Goal: Task Accomplishment & Management: Use online tool/utility

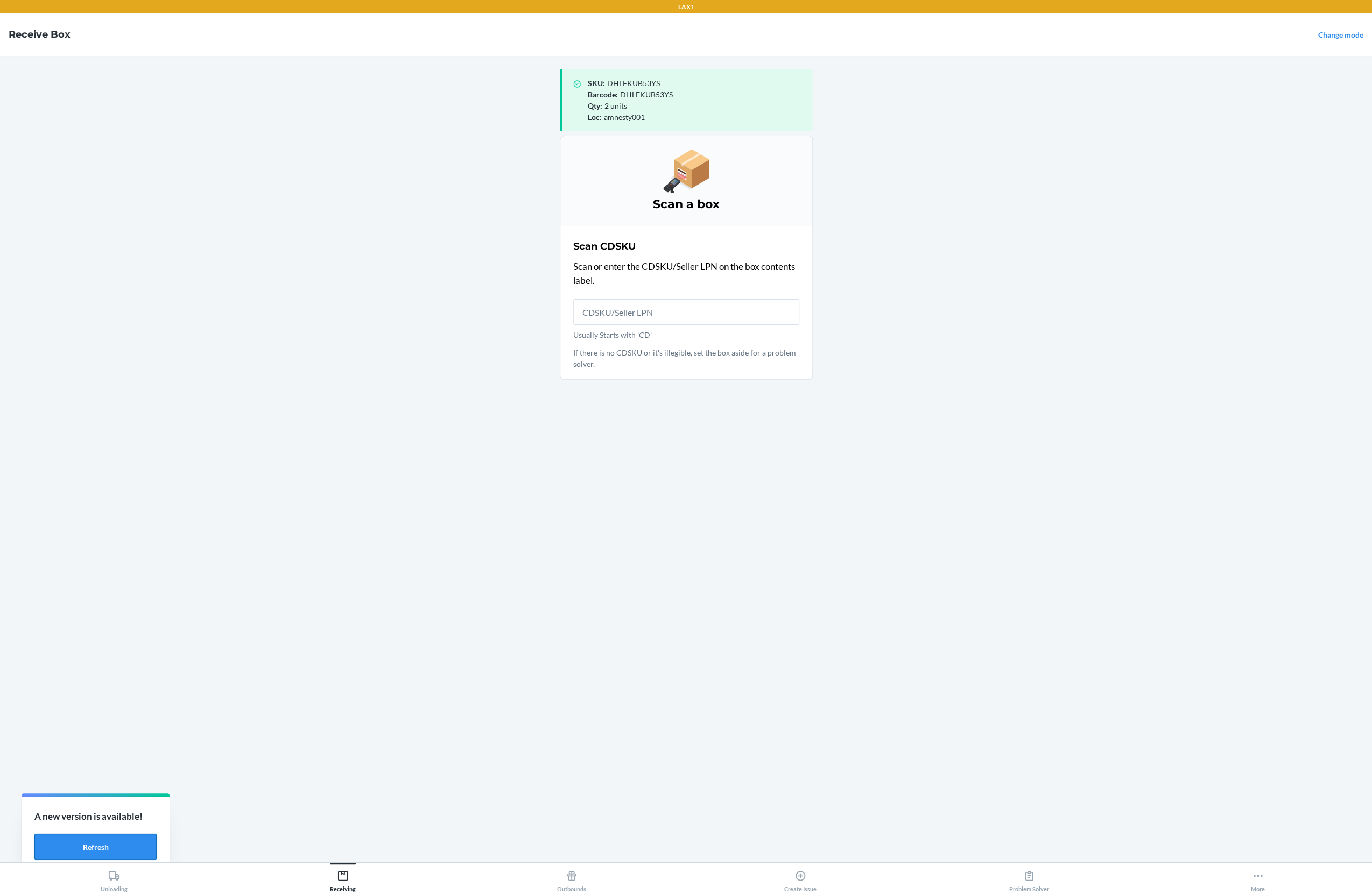
click at [126, 854] on button "Refresh" at bounding box center [96, 847] width 122 height 26
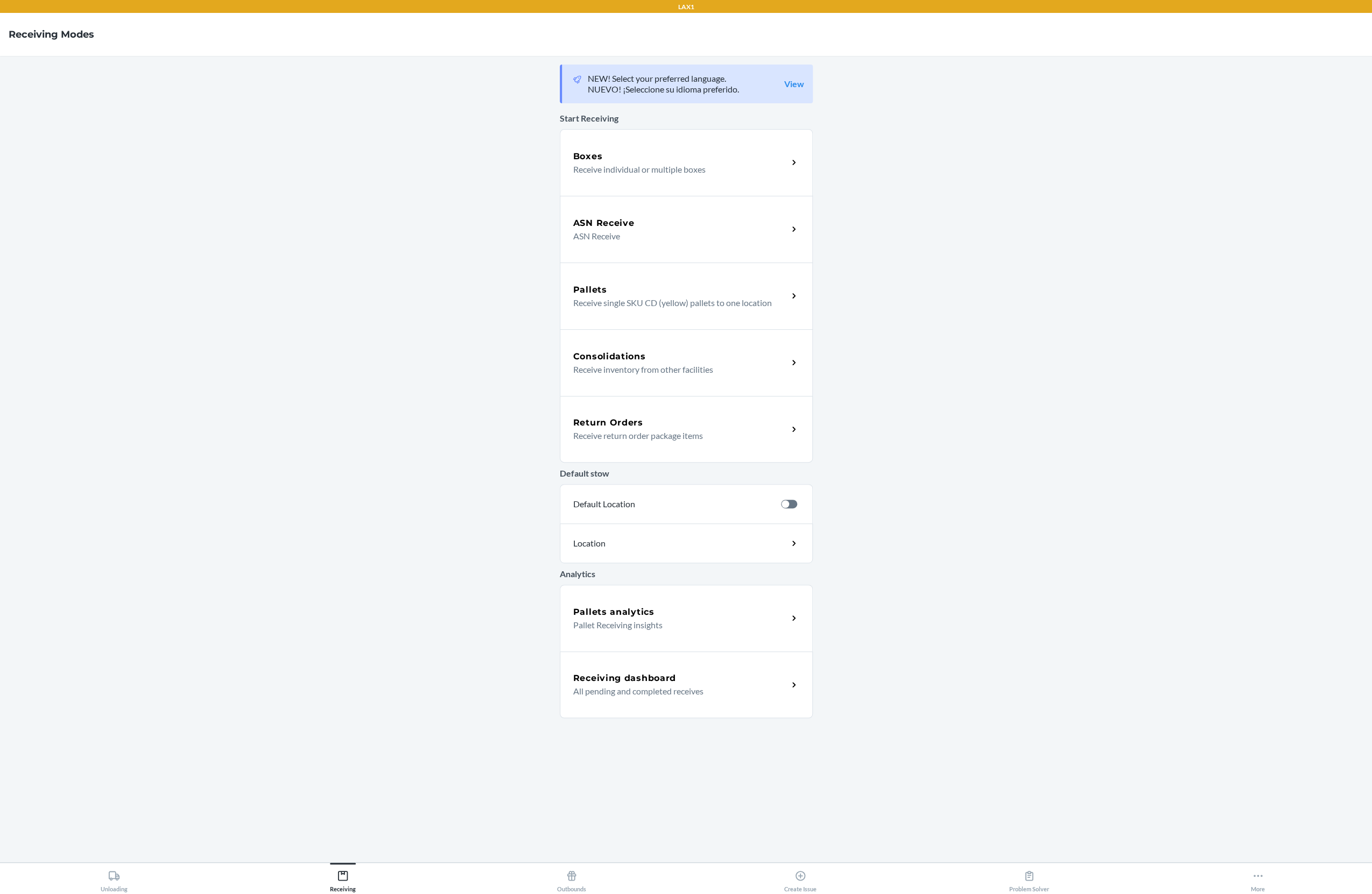
click at [638, 696] on p "All pending and completed receives" at bounding box center [676, 692] width 206 height 13
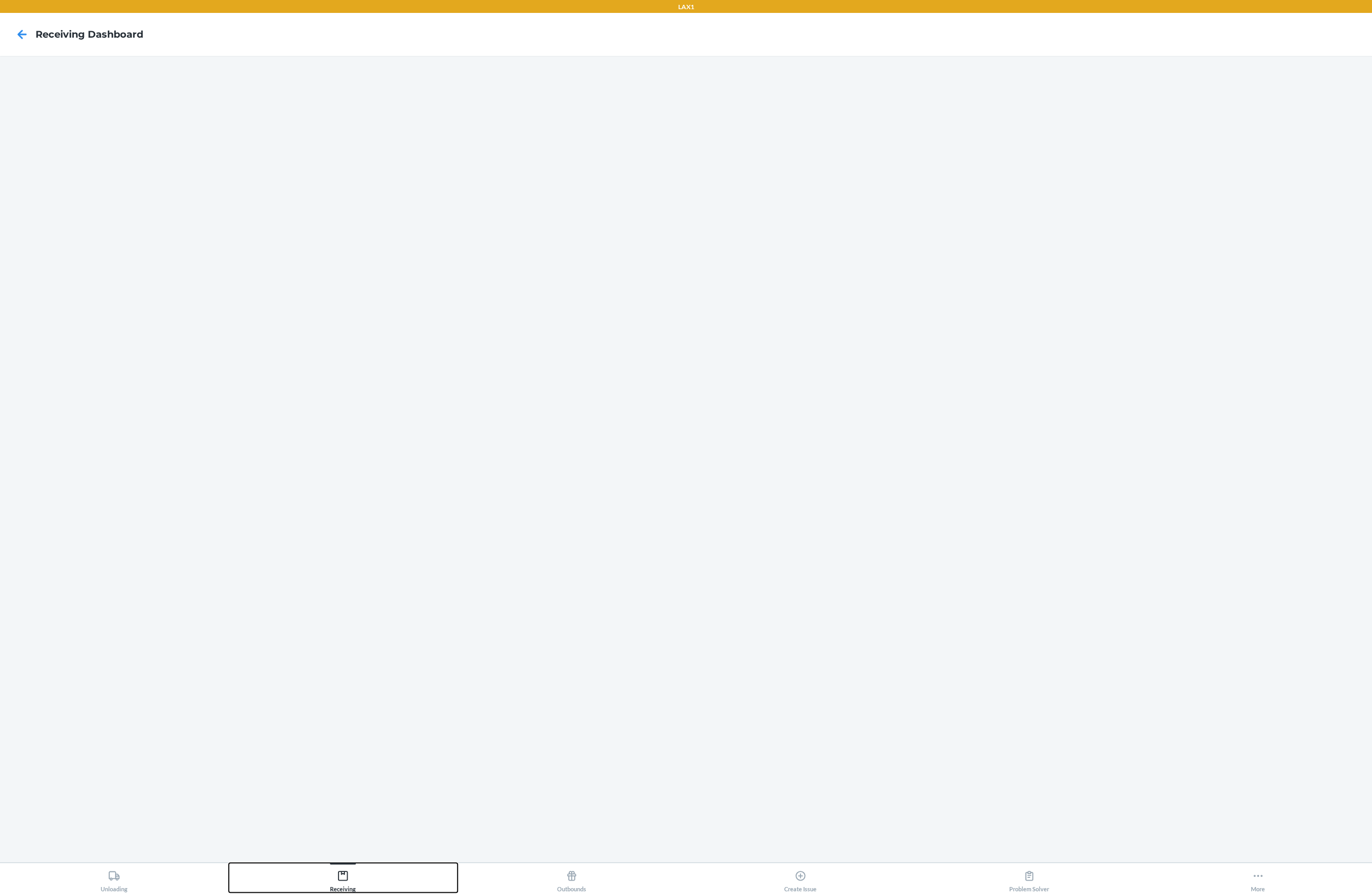
click at [337, 880] on div "Receiving" at bounding box center [343, 878] width 26 height 27
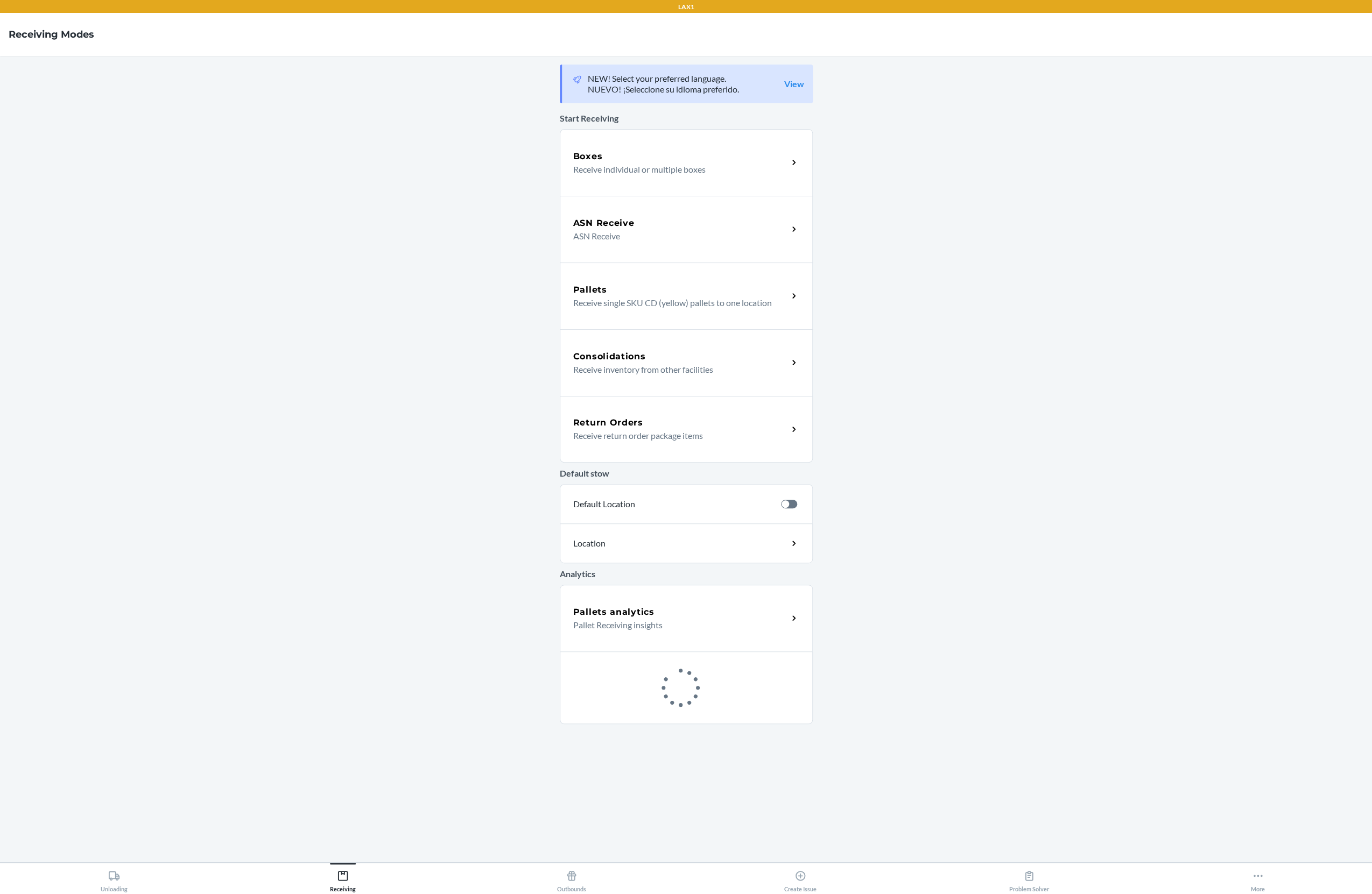
click at [657, 174] on p "Receive individual or multiple boxes" at bounding box center [676, 170] width 206 height 13
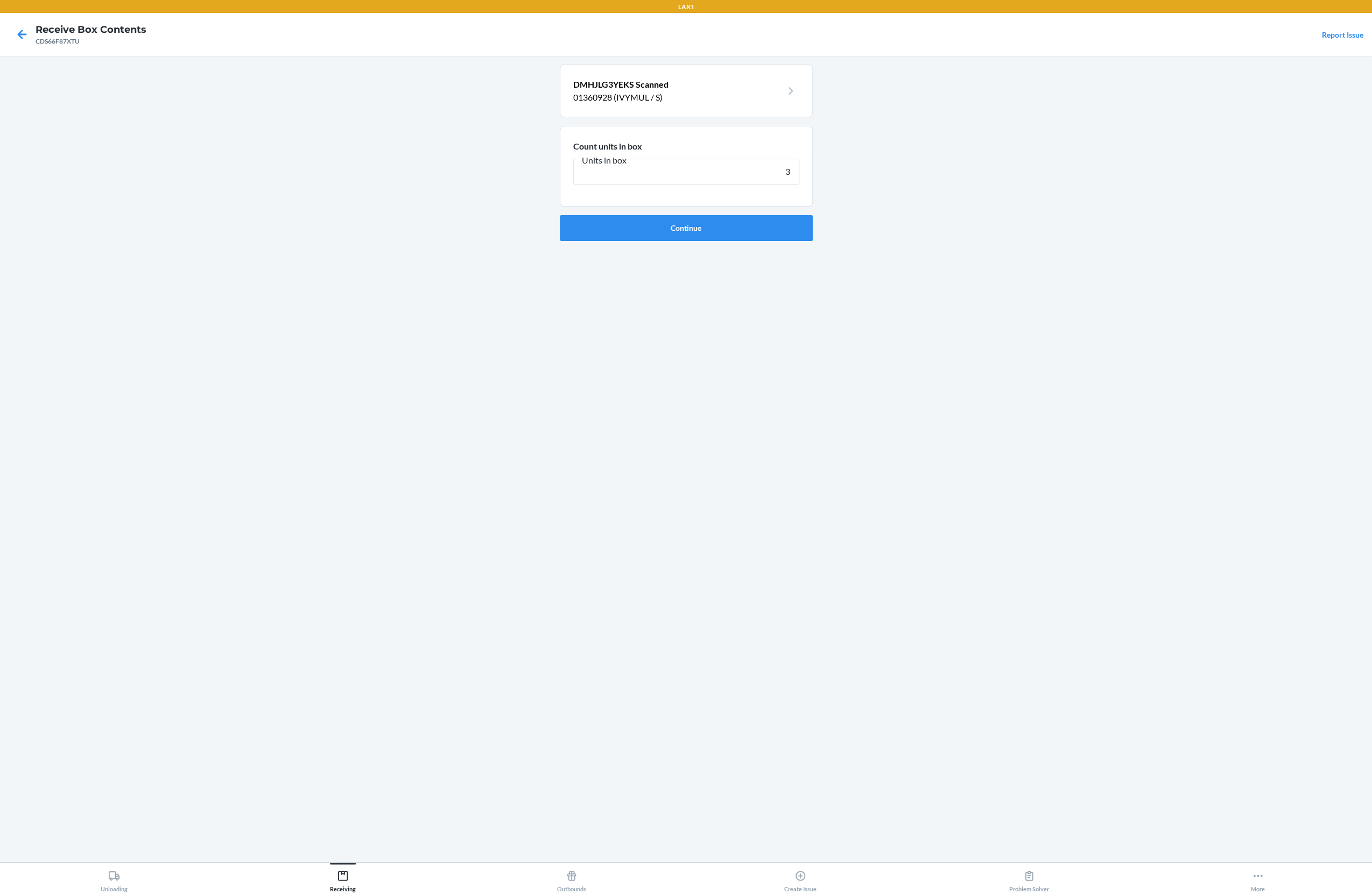
type input "3"
click at [559, 216] on button "Continue" at bounding box center [686, 229] width 253 height 26
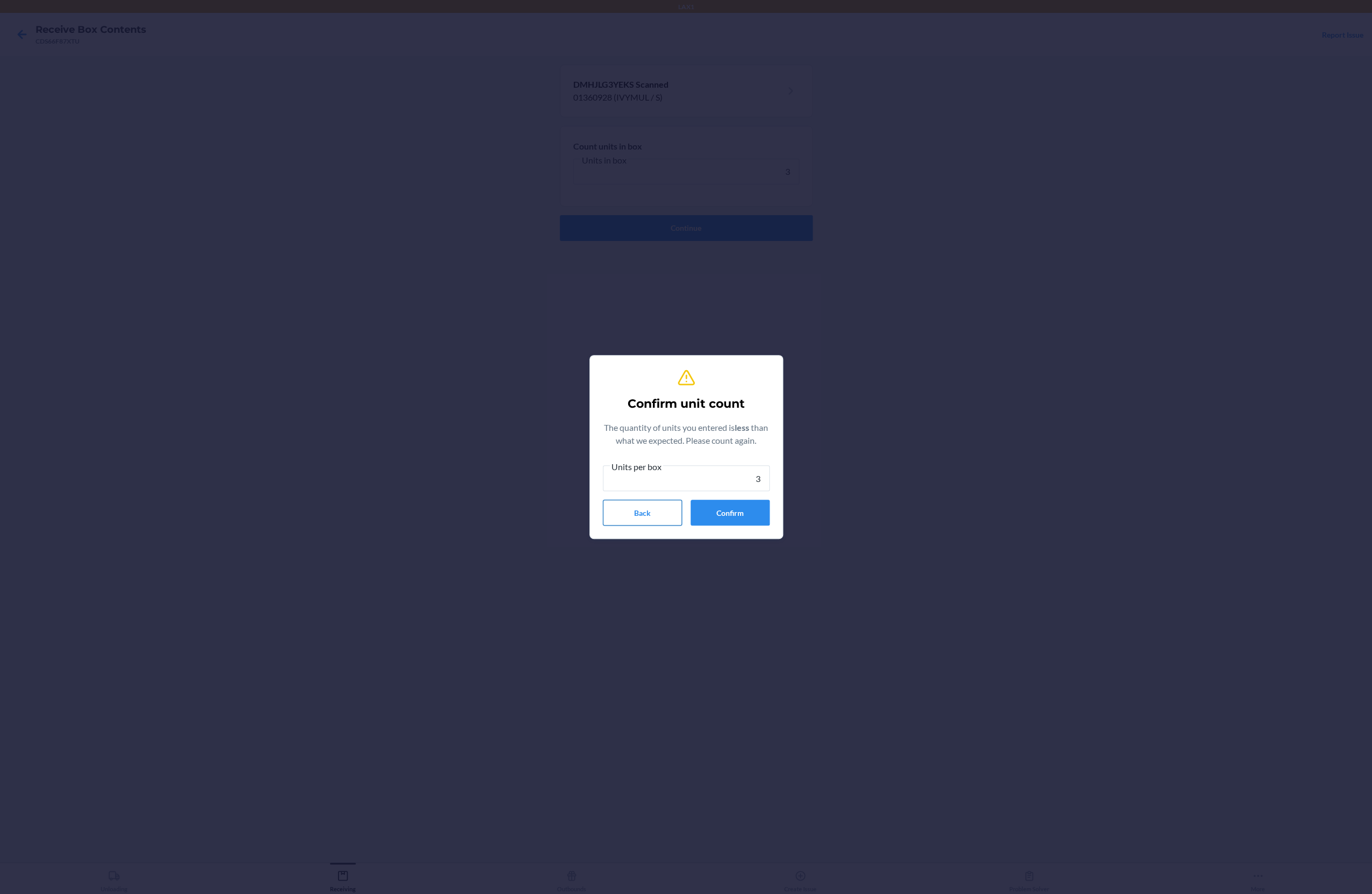
type input "3"
click at [746, 518] on button "Confirm" at bounding box center [730, 513] width 79 height 26
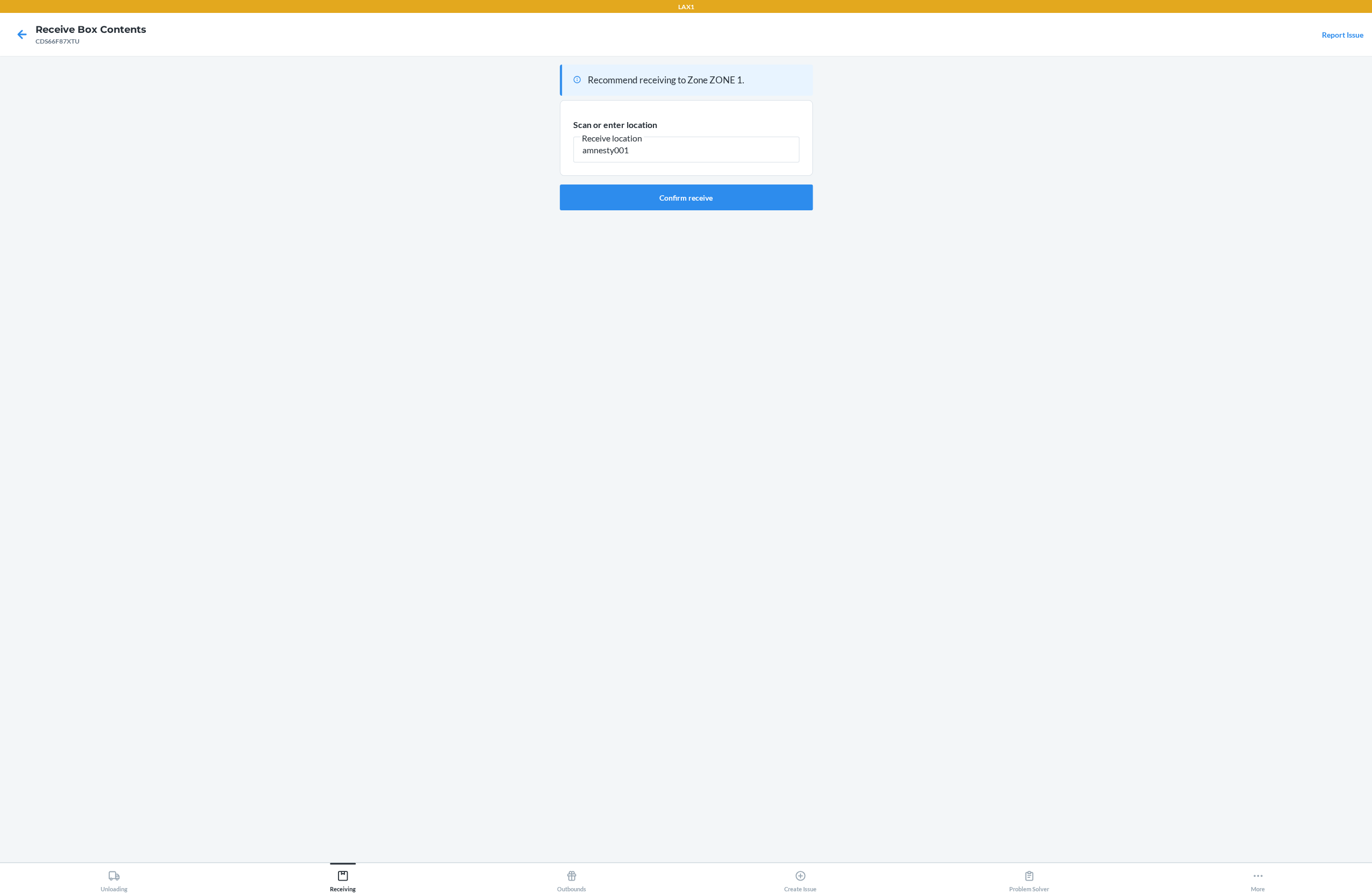
type input "amnesty001"
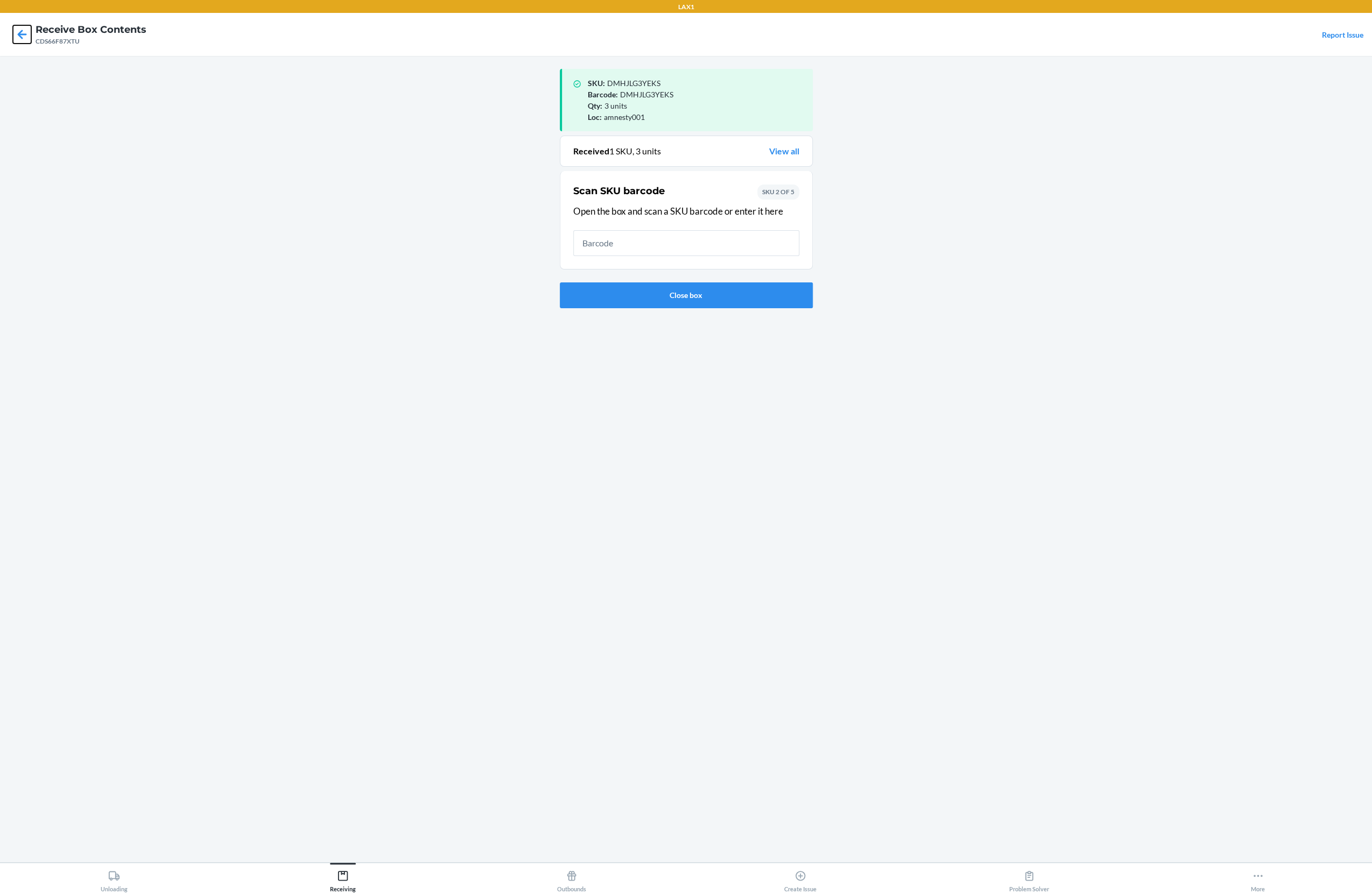
click at [29, 34] on icon at bounding box center [22, 34] width 18 height 18
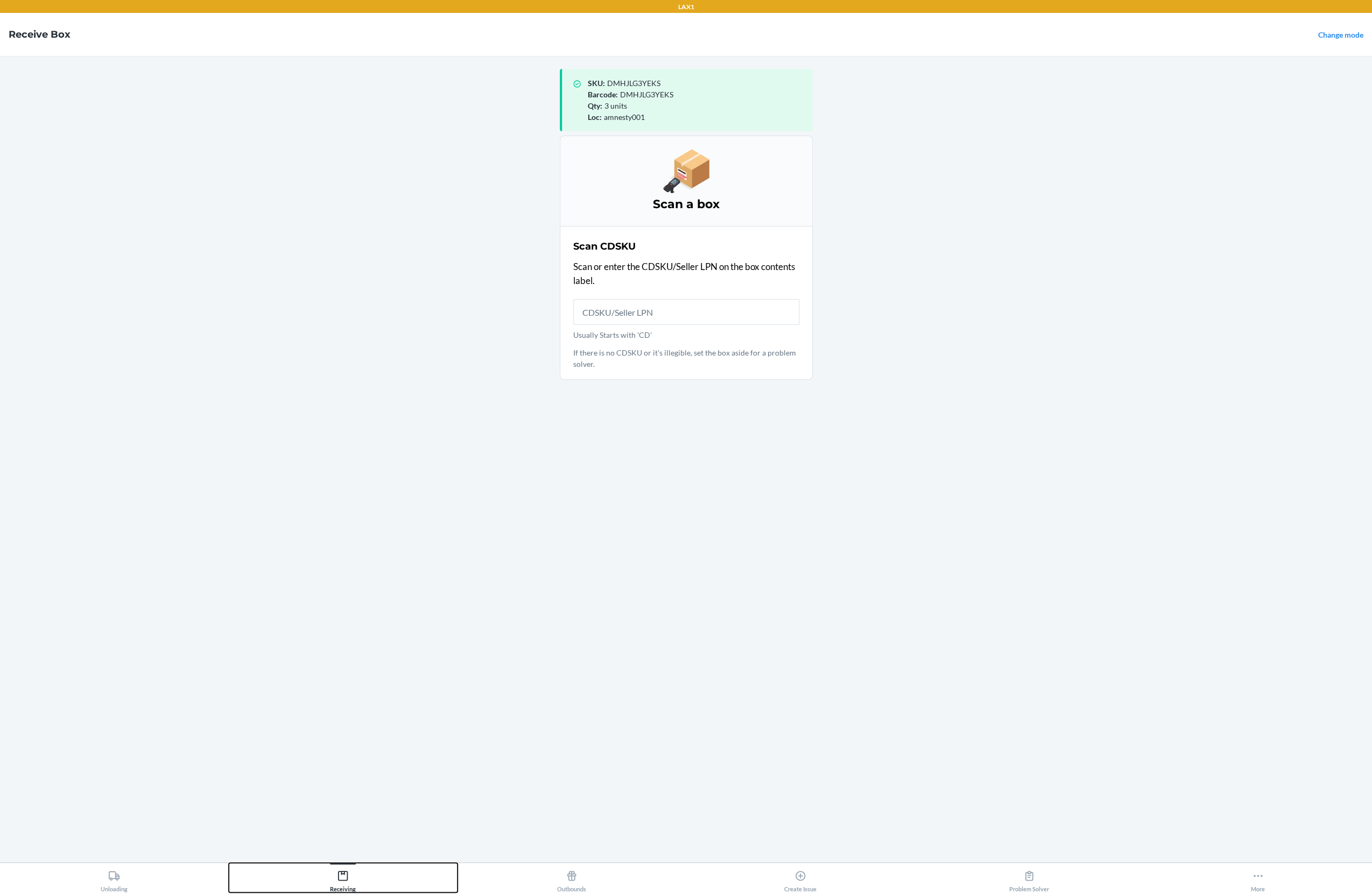
click at [345, 882] on icon at bounding box center [343, 876] width 11 height 11
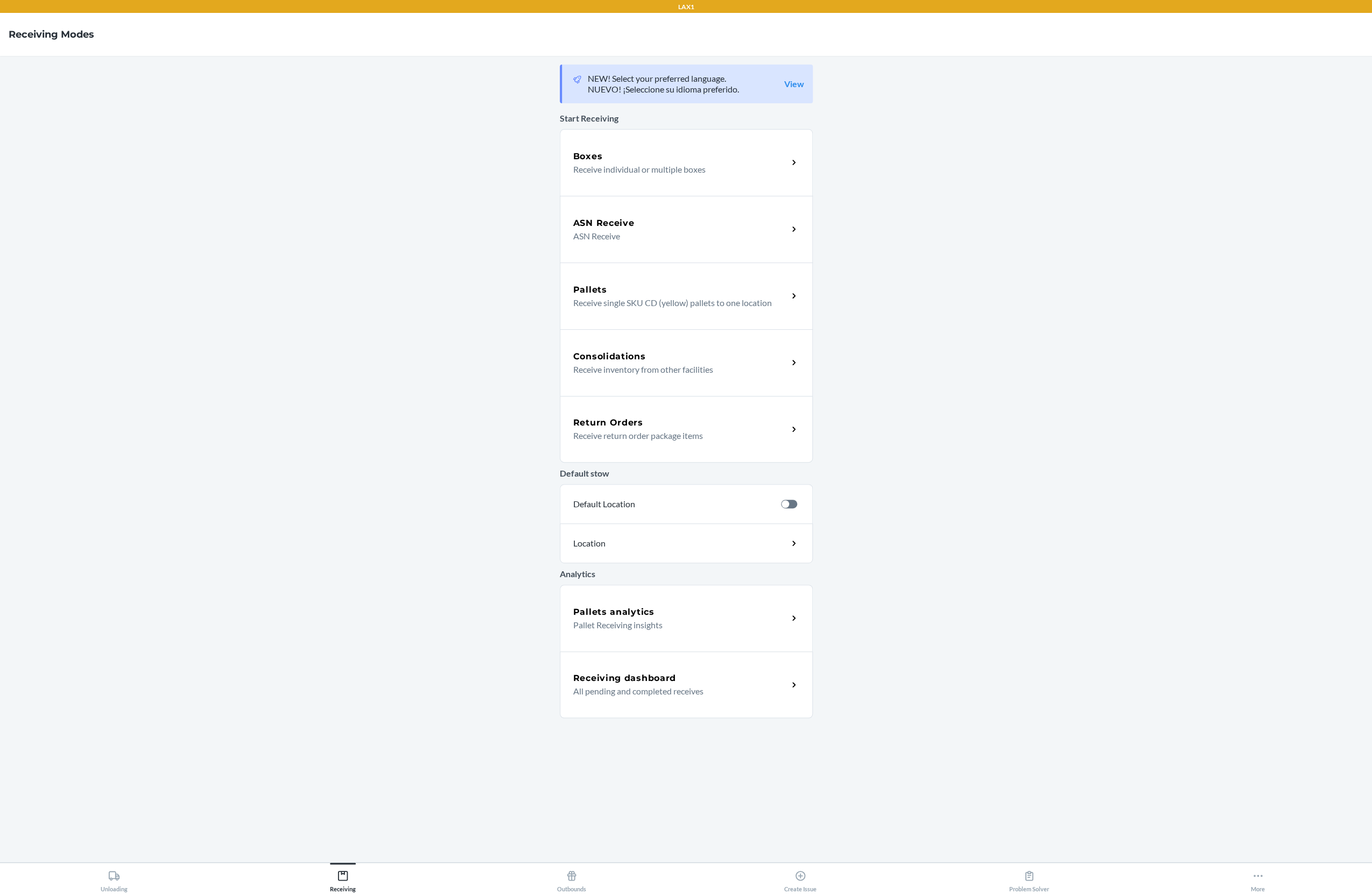
click at [650, 687] on p "All pending and completed receives" at bounding box center [676, 692] width 206 height 13
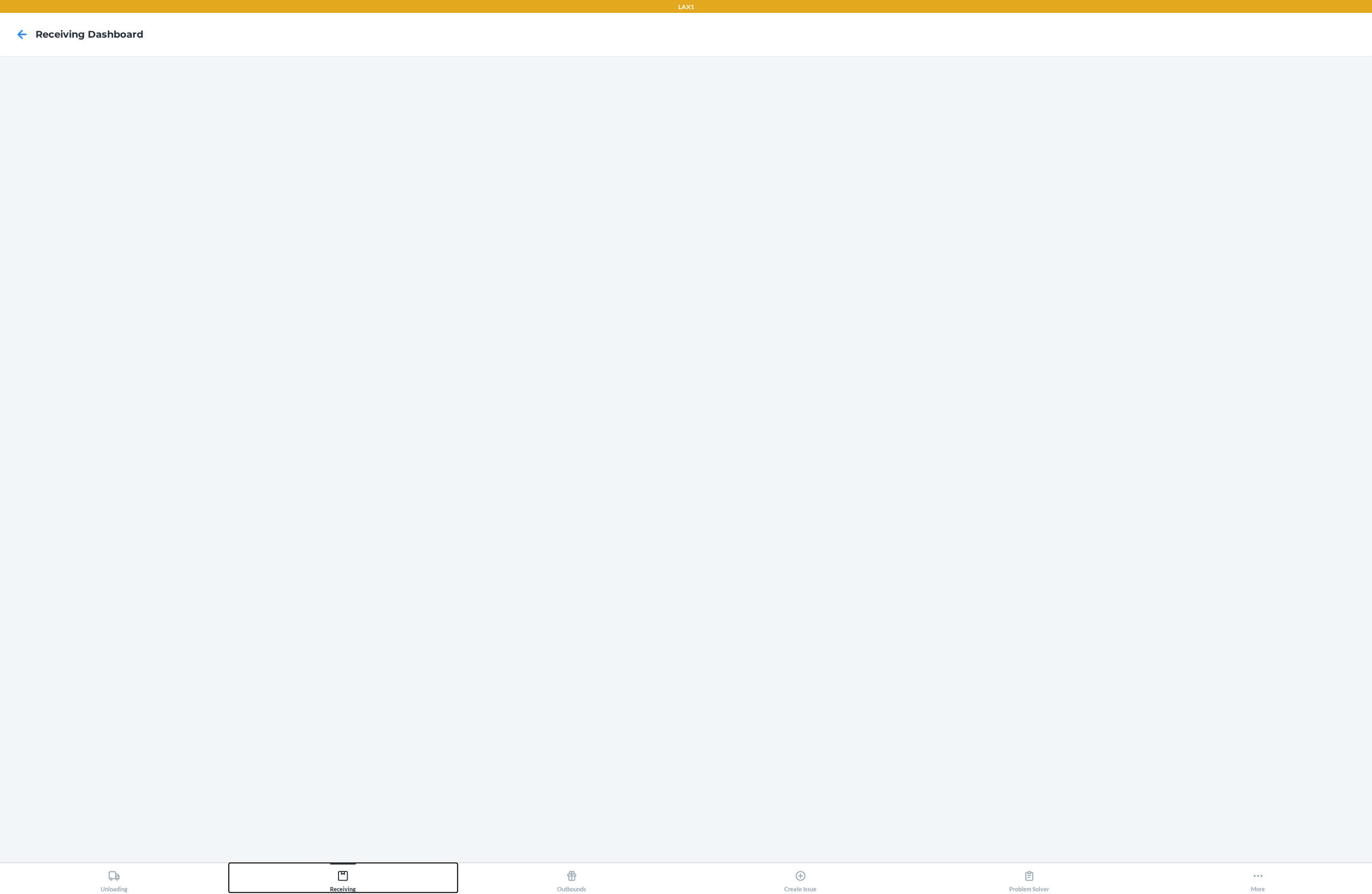
click at [332, 878] on div "Receiving" at bounding box center [343, 878] width 26 height 27
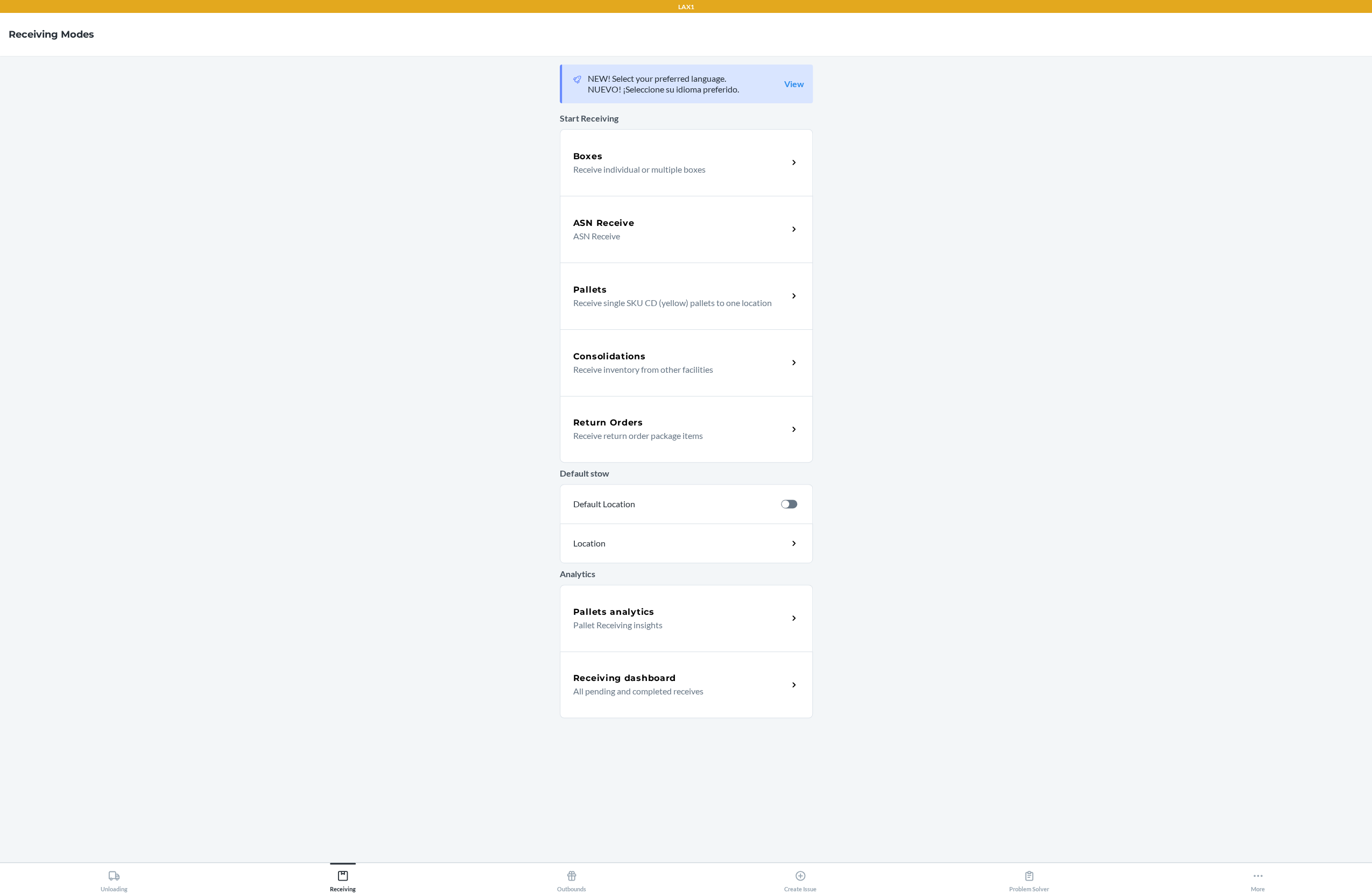
click at [671, 147] on div "Boxes Receive individual or multiple boxes" at bounding box center [686, 162] width 253 height 67
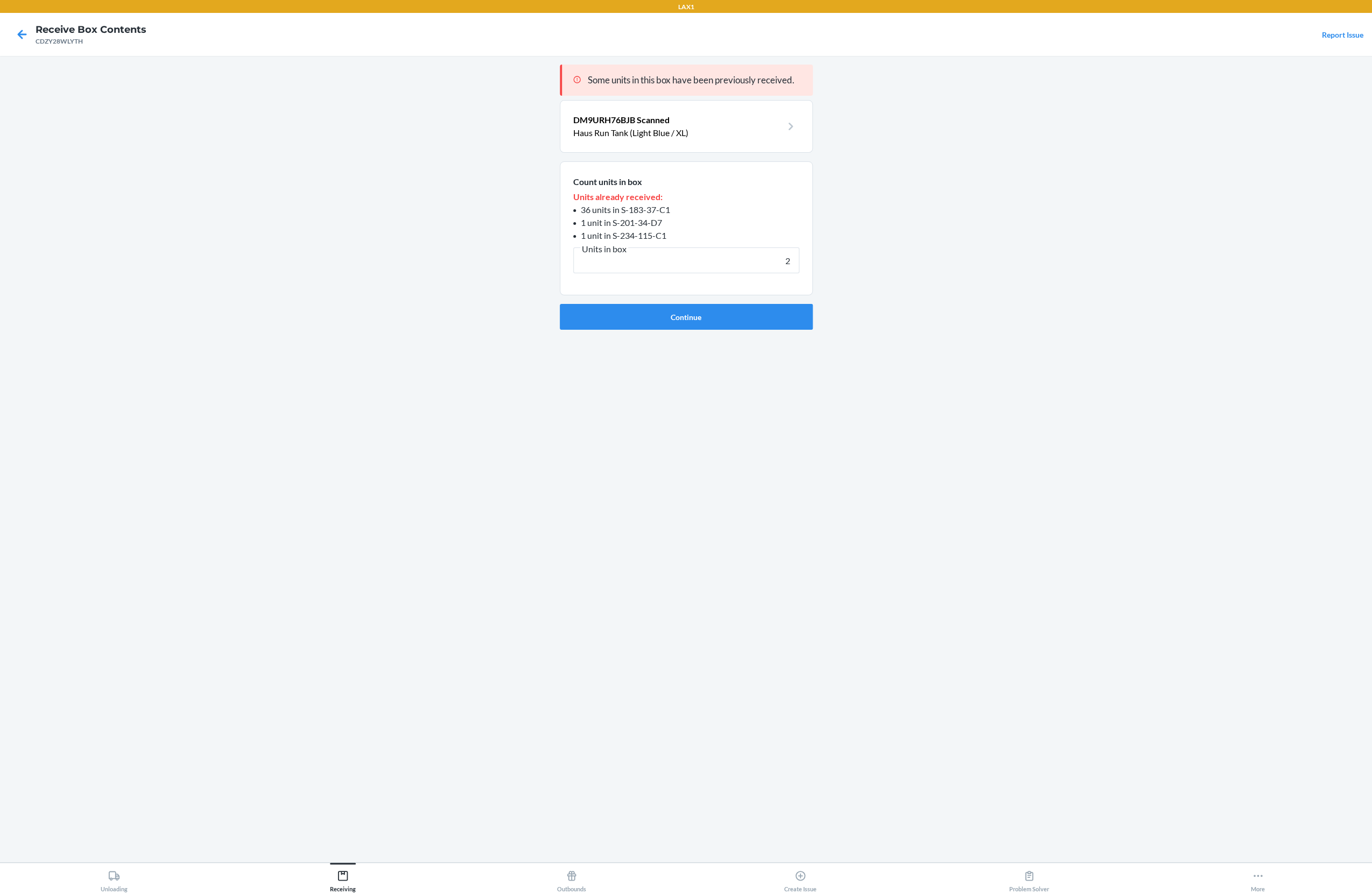
type input "2"
click at [559, 304] on button "Continue" at bounding box center [686, 317] width 253 height 26
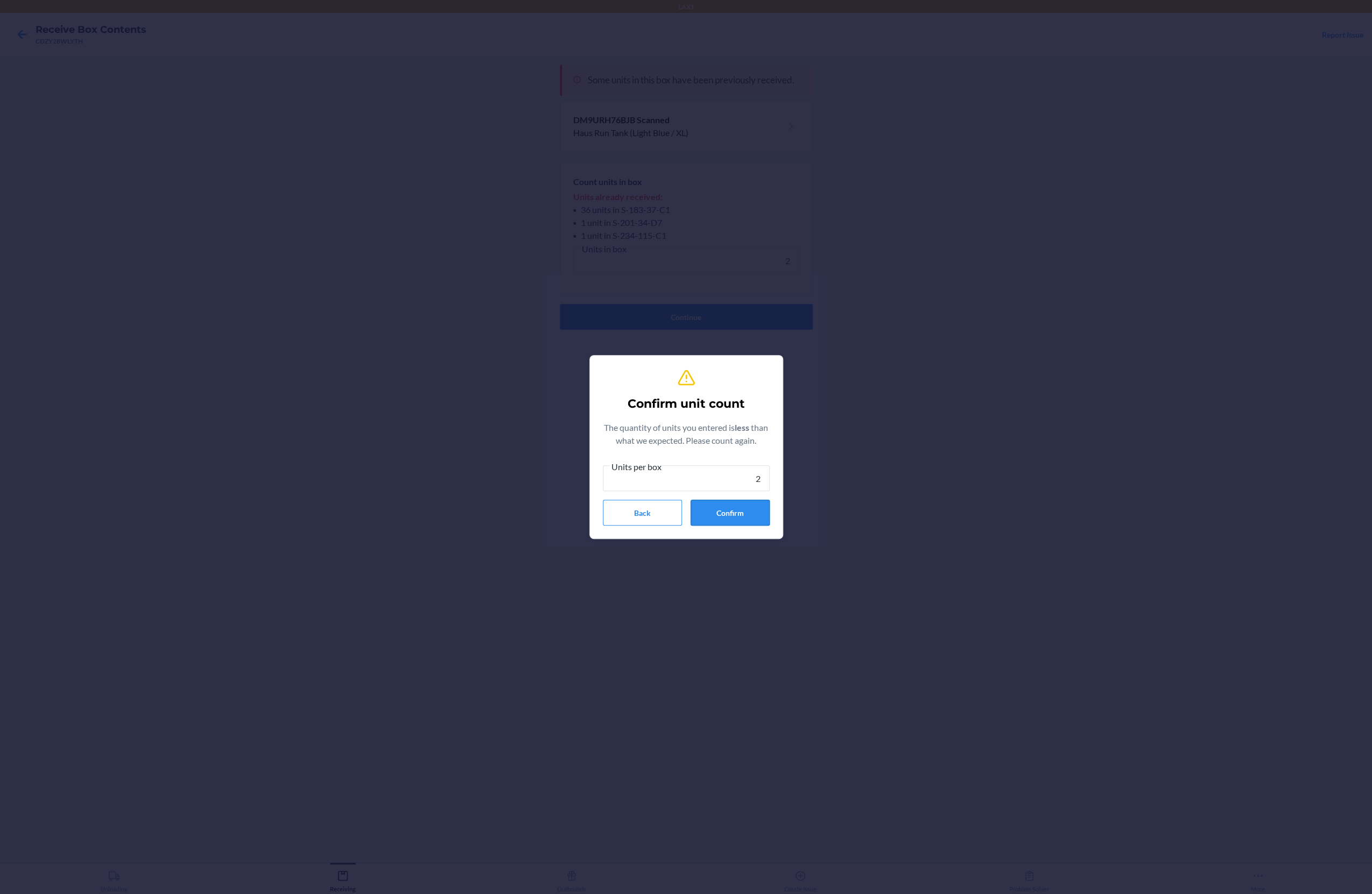
type input "2"
click at [709, 513] on button "Confirm" at bounding box center [730, 513] width 79 height 26
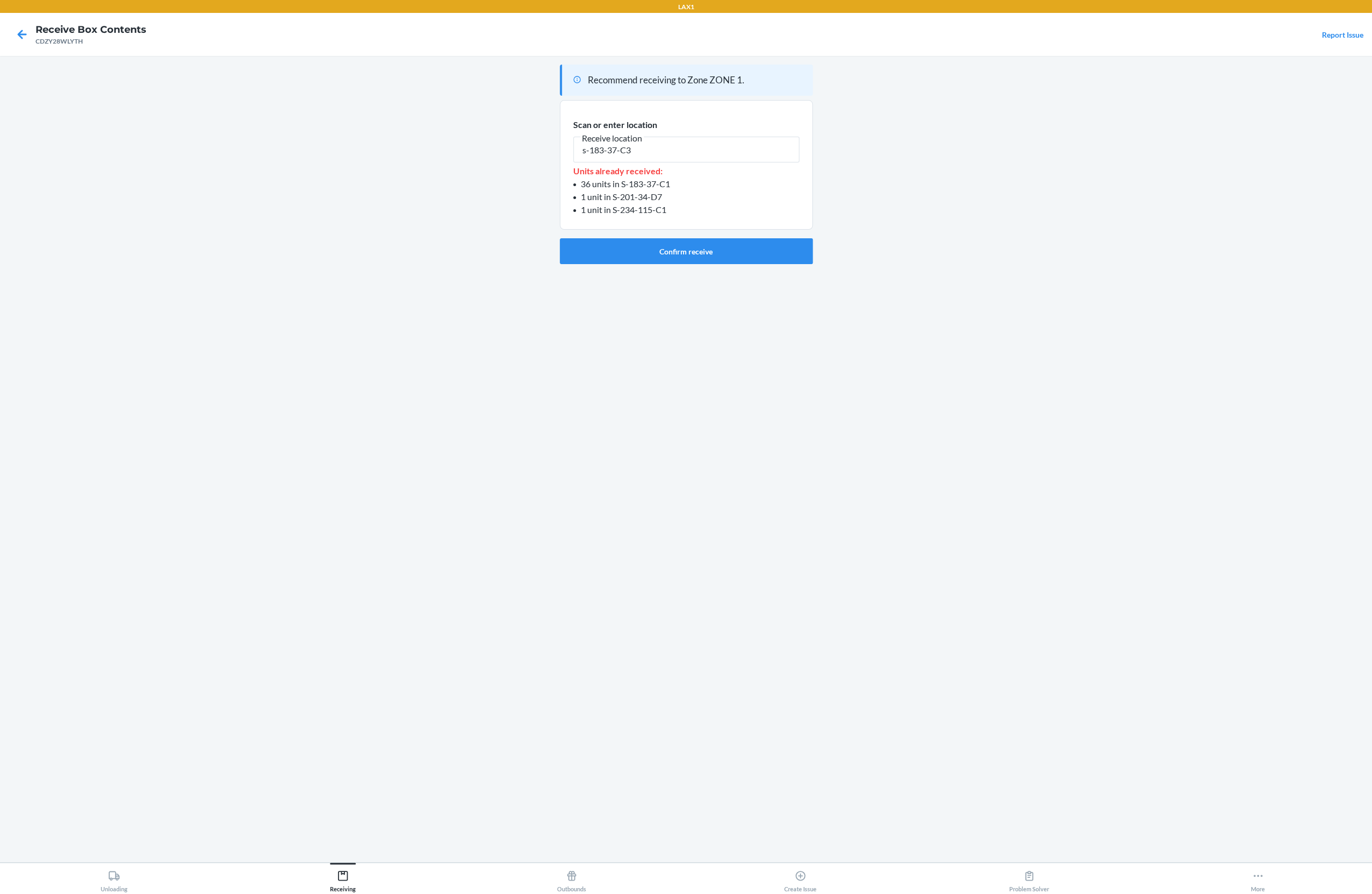
type input "s-183-37-C3"
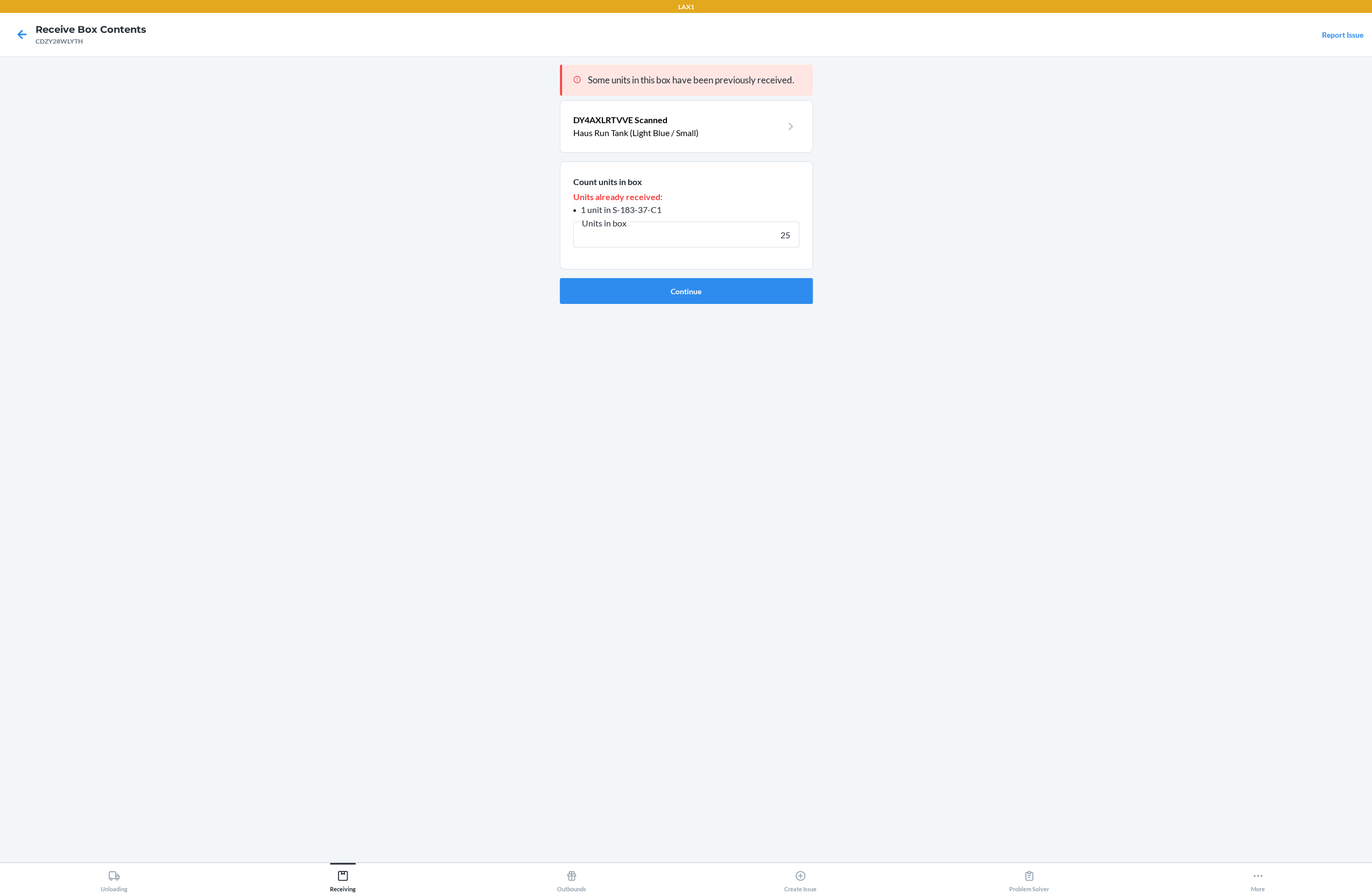
type input "25"
click at [559, 278] on button "Continue" at bounding box center [686, 291] width 253 height 26
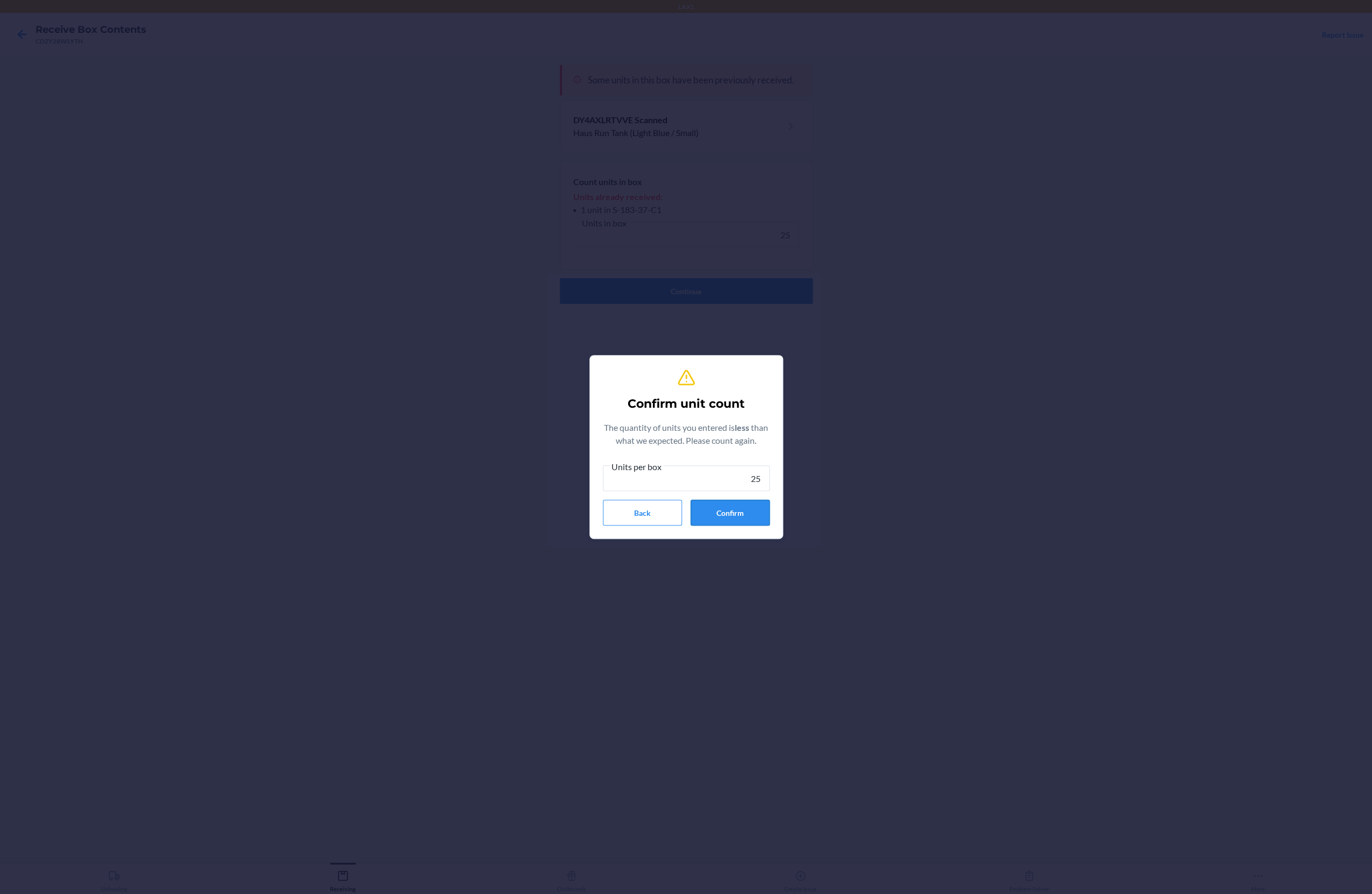
type input "25"
click at [728, 521] on button "Confirm" at bounding box center [730, 513] width 79 height 26
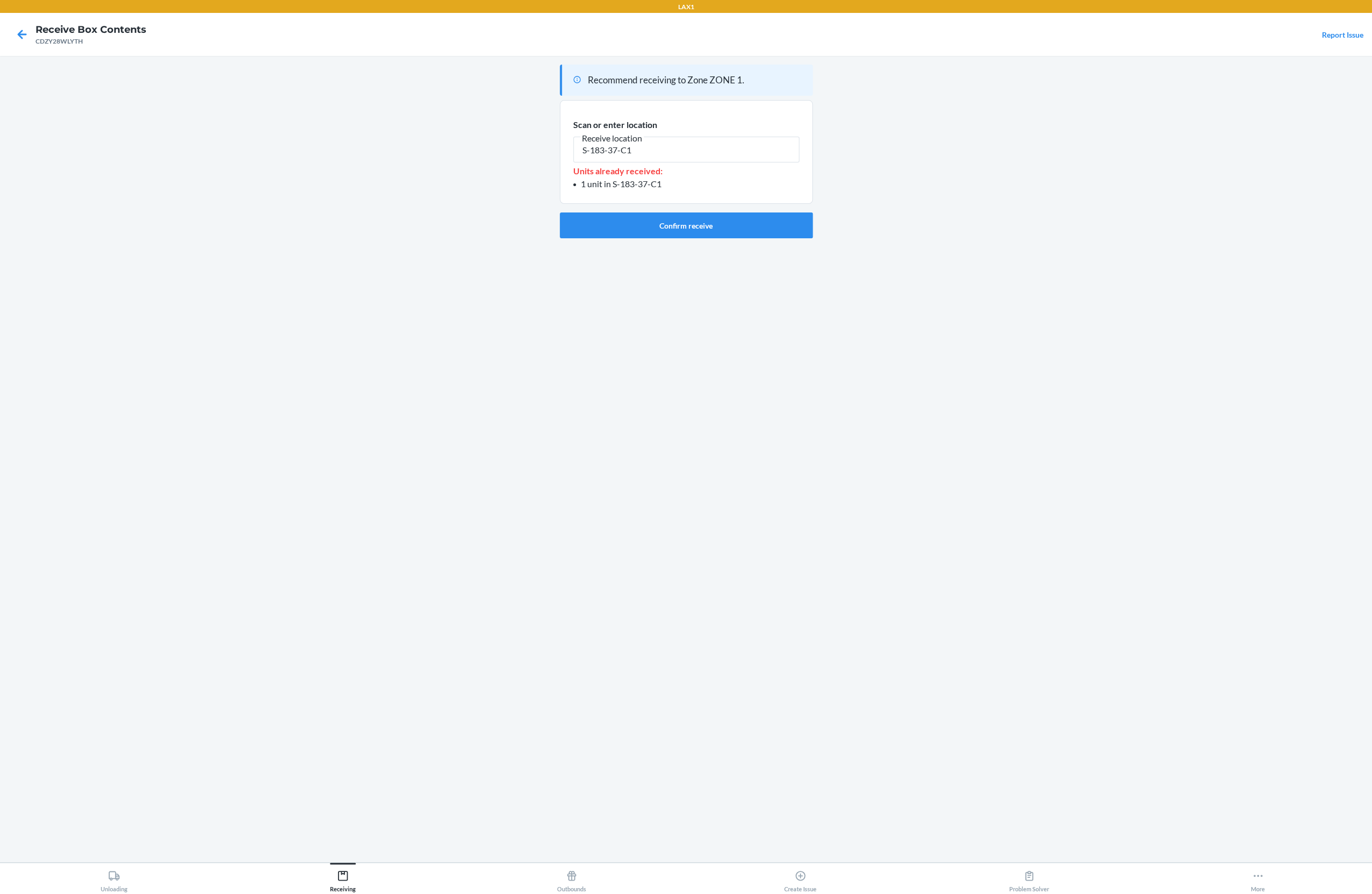
type input "S-183-37-C1"
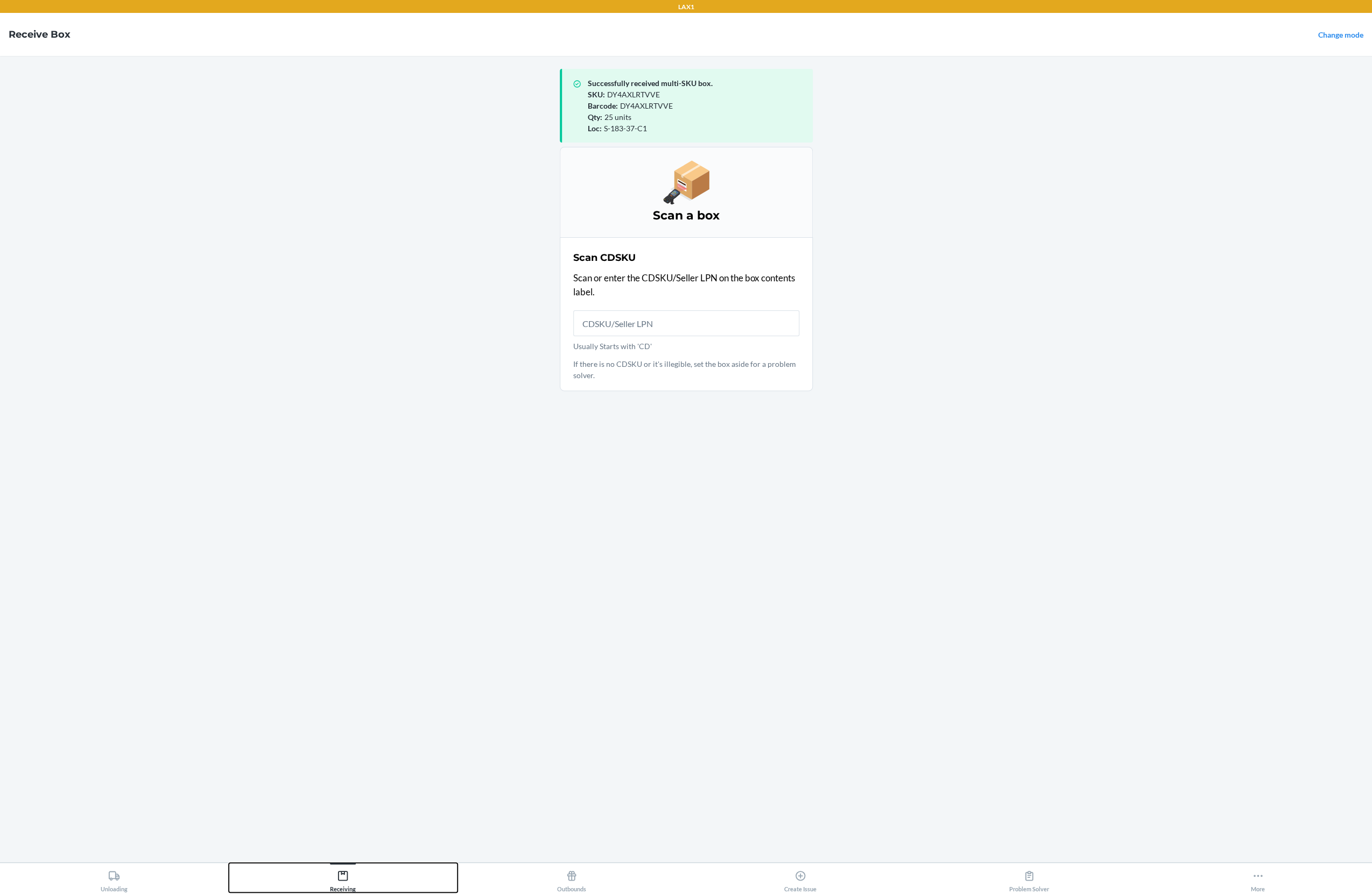
click at [331, 874] on div "Receiving" at bounding box center [343, 878] width 26 height 27
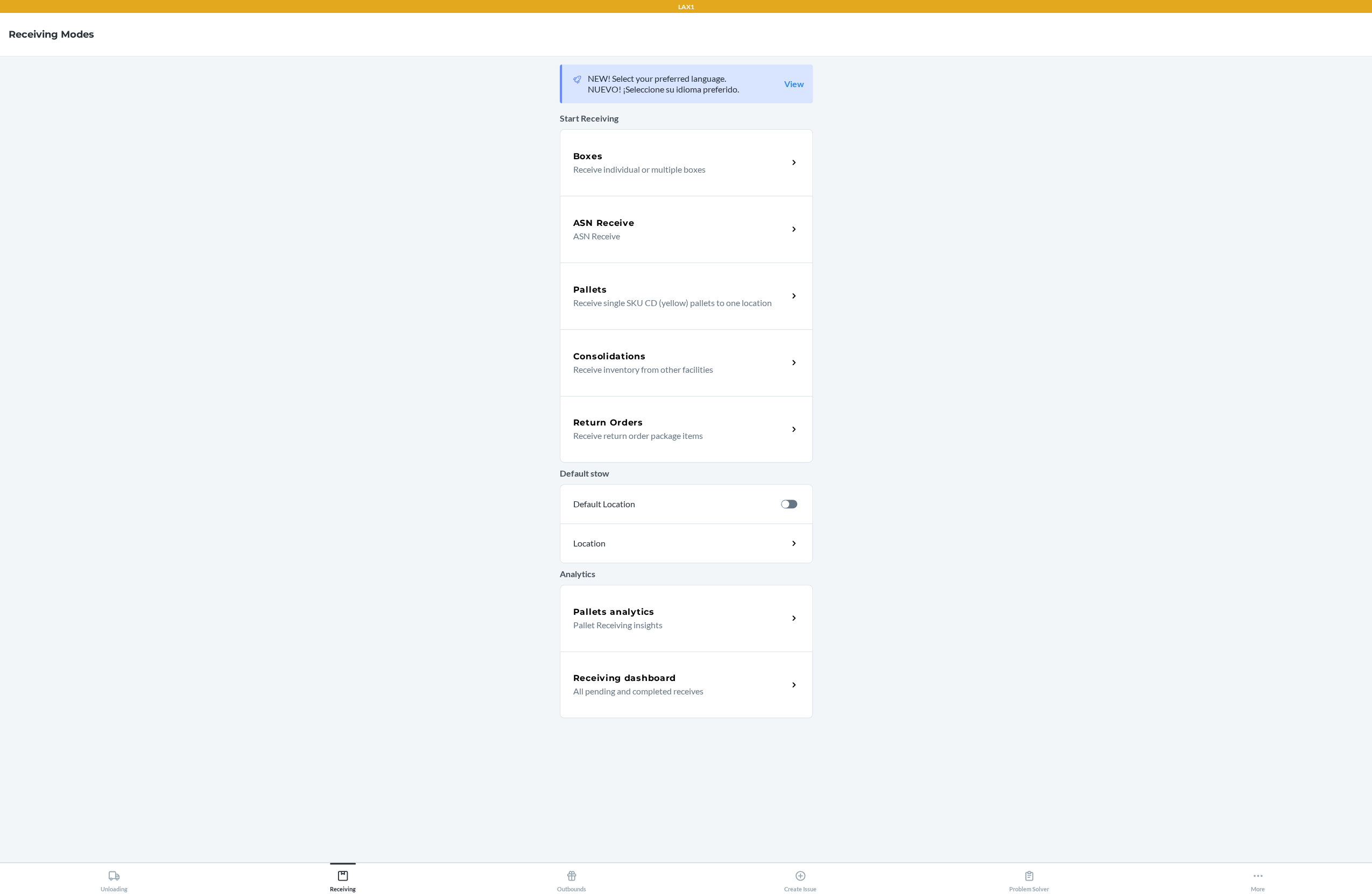
click at [626, 691] on p "All pending and completed receives" at bounding box center [676, 692] width 206 height 13
